Goal: Task Accomplishment & Management: Manage account settings

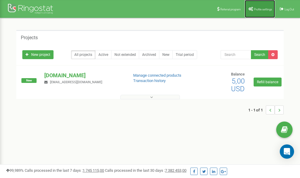
click at [259, 10] on span "Profile settings" at bounding box center [263, 9] width 18 height 3
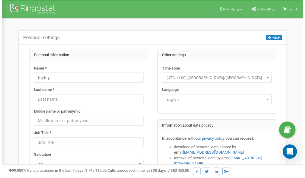
scroll to position [30, 0]
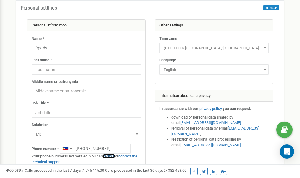
click at [111, 157] on link "verify it" at bounding box center [109, 156] width 12 height 4
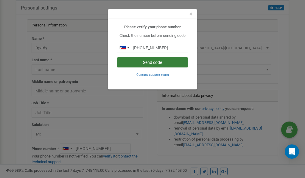
click at [155, 63] on button "Send code" at bounding box center [152, 62] width 71 height 10
